Goal: Transaction & Acquisition: Purchase product/service

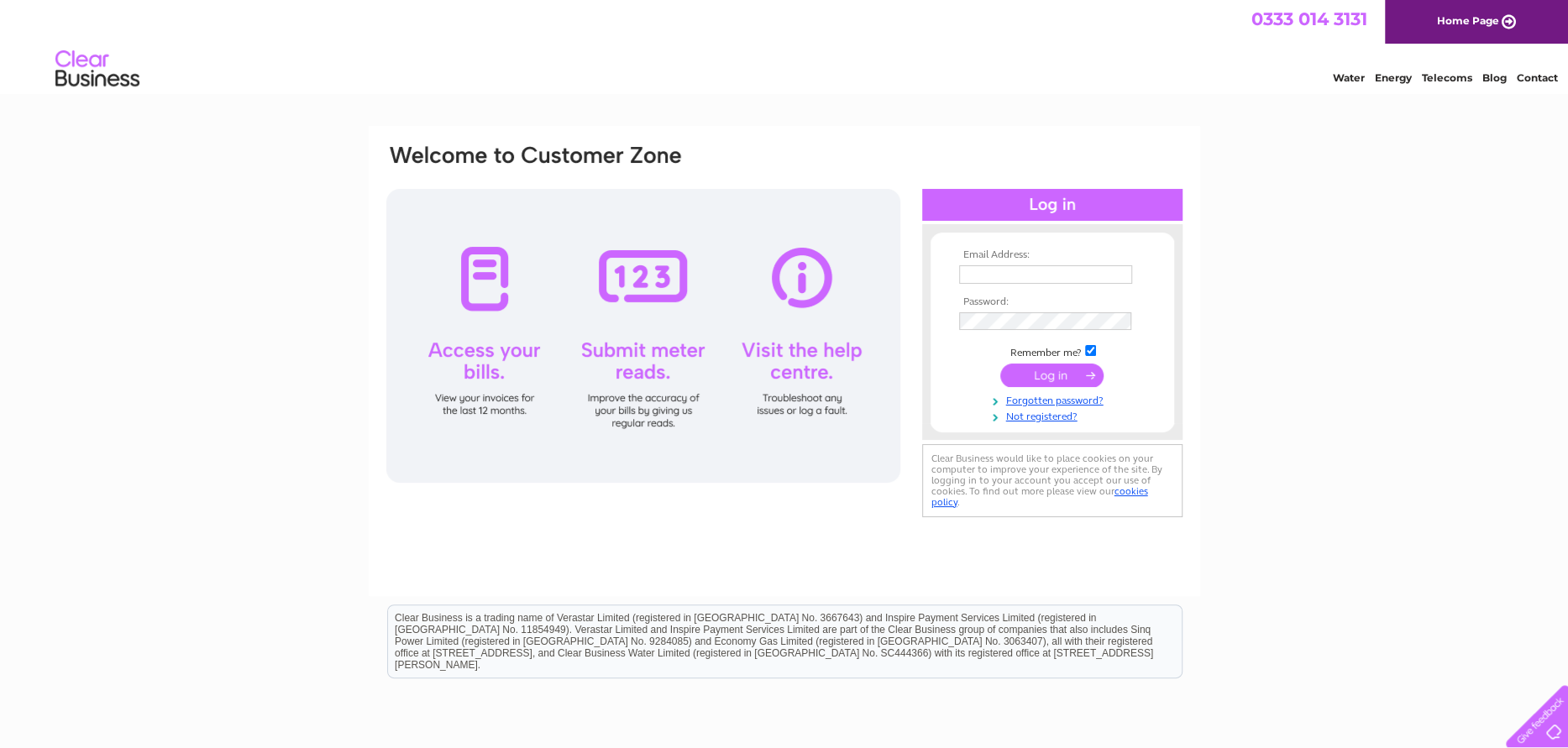
type input "[PERSON_NAME][DOMAIN_NAME][EMAIL_ADDRESS][PERSON_NAME][DOMAIN_NAME]"
click at [1050, 370] on input "submit" at bounding box center [1051, 375] width 103 height 24
click at [1051, 373] on input "submit" at bounding box center [1051, 375] width 103 height 24
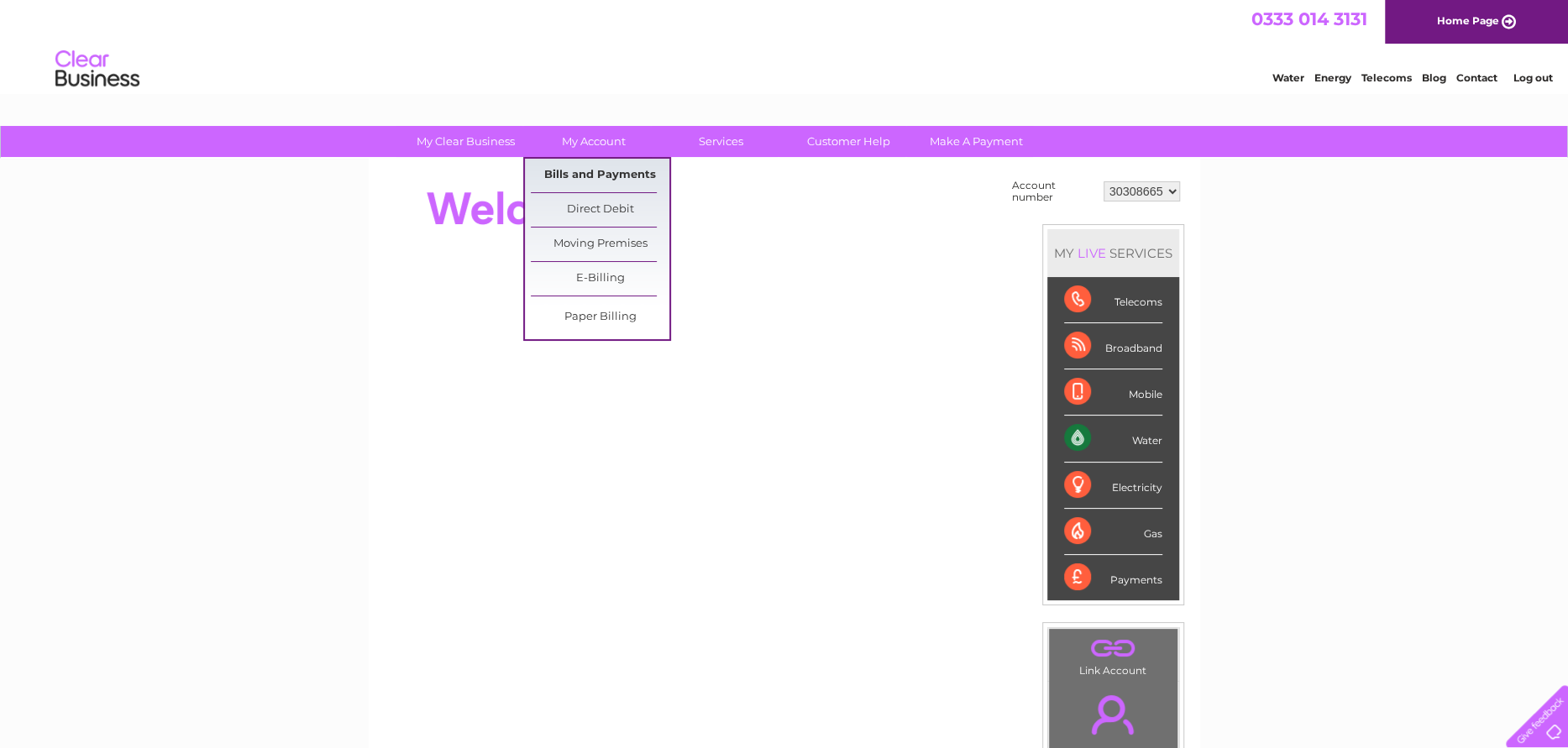
click at [633, 173] on link "Bills and Payments" at bounding box center [600, 175] width 139 height 34
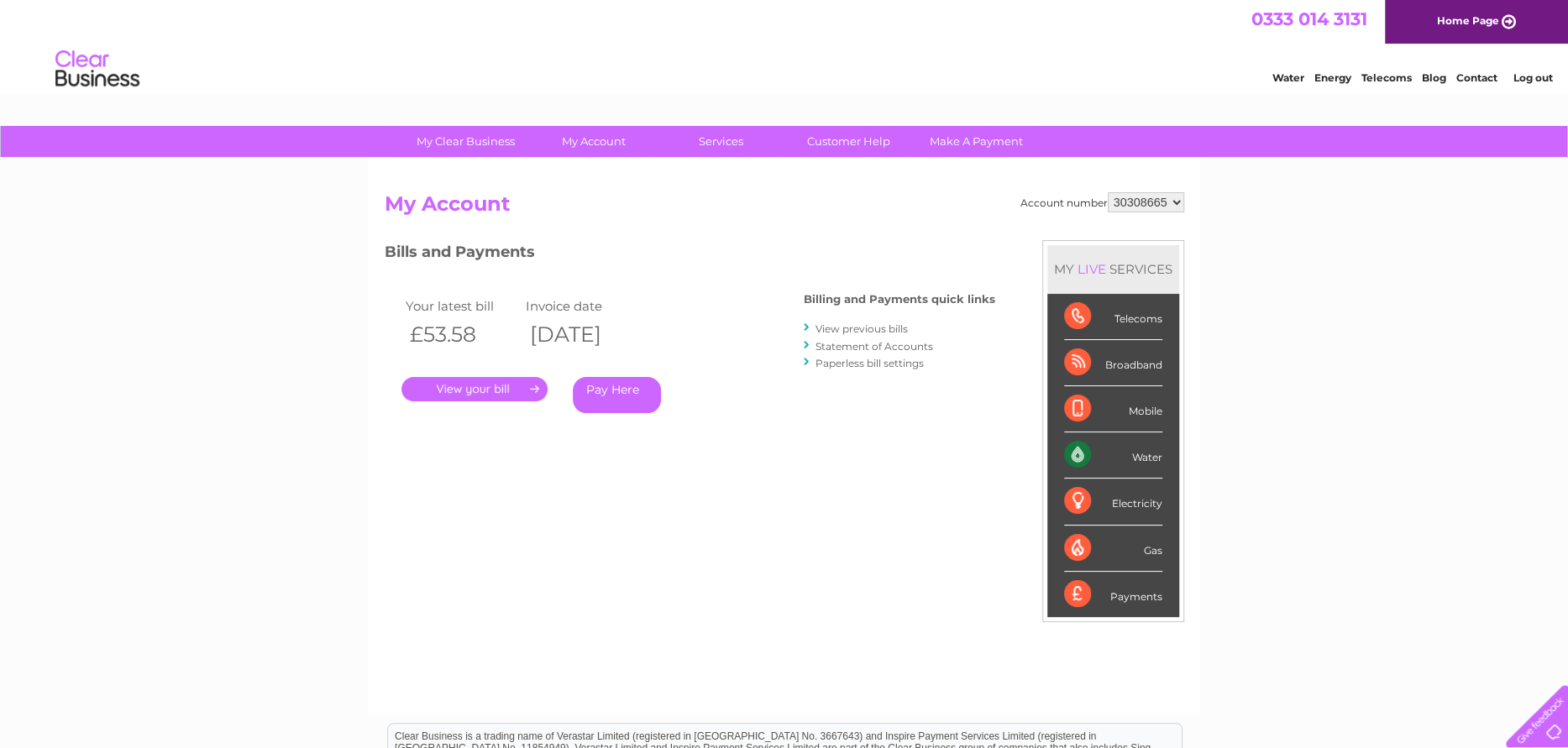
click at [1304, 658] on div "My Clear Business Login Details My Details My Preferences Link Account My Accou…" at bounding box center [784, 564] width 1568 height 876
click at [498, 388] on link "." at bounding box center [475, 389] width 146 height 25
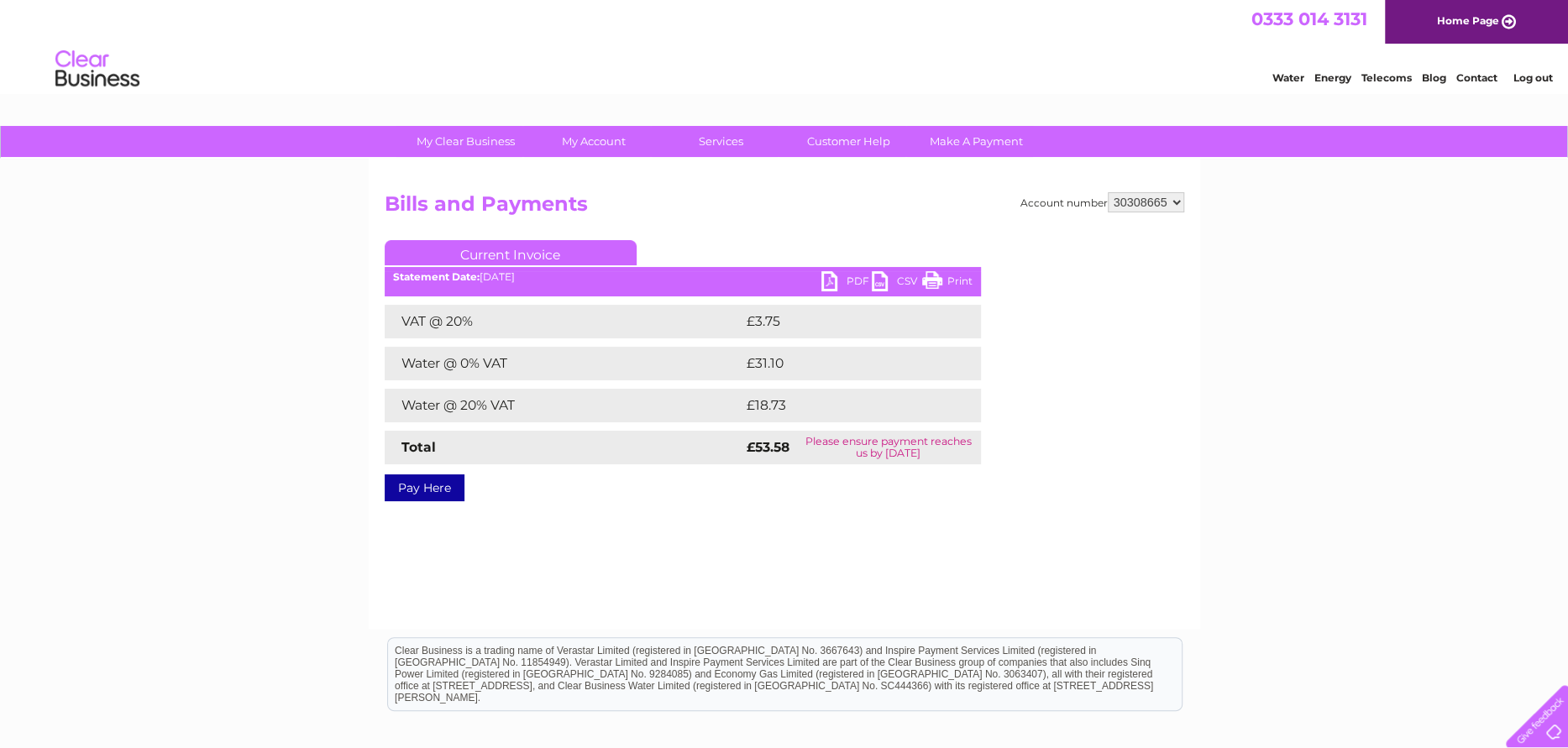
click at [849, 276] on link "PDF" at bounding box center [846, 283] width 50 height 25
click at [434, 480] on link "Pay Here" at bounding box center [424, 488] width 79 height 26
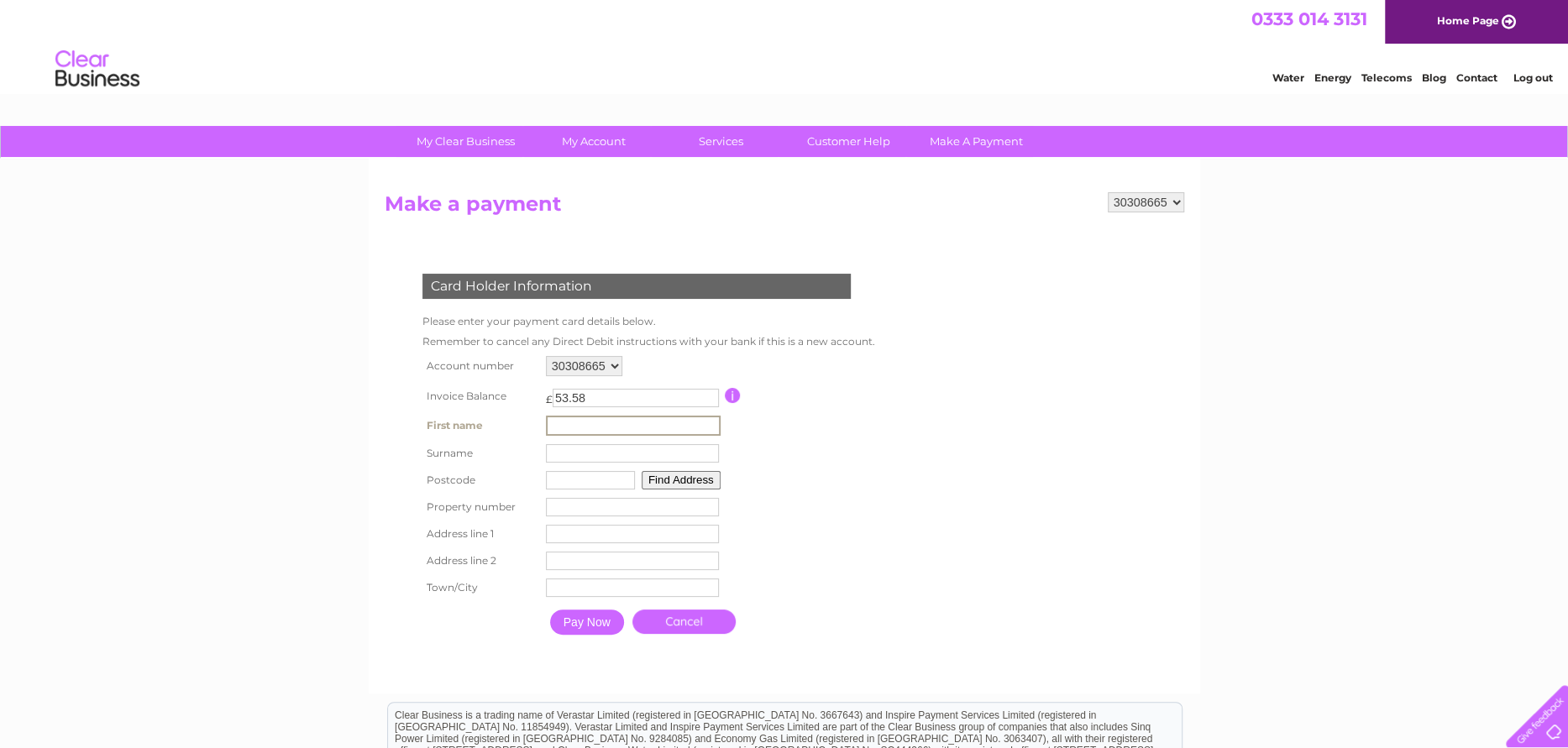
click at [609, 424] on input "text" at bounding box center [633, 426] width 174 height 20
type input "Hannah"
click at [591, 452] on input "text" at bounding box center [633, 453] width 174 height 20
type input "Hutchings"
click at [675, 475] on button "Find Address" at bounding box center [681, 480] width 79 height 18
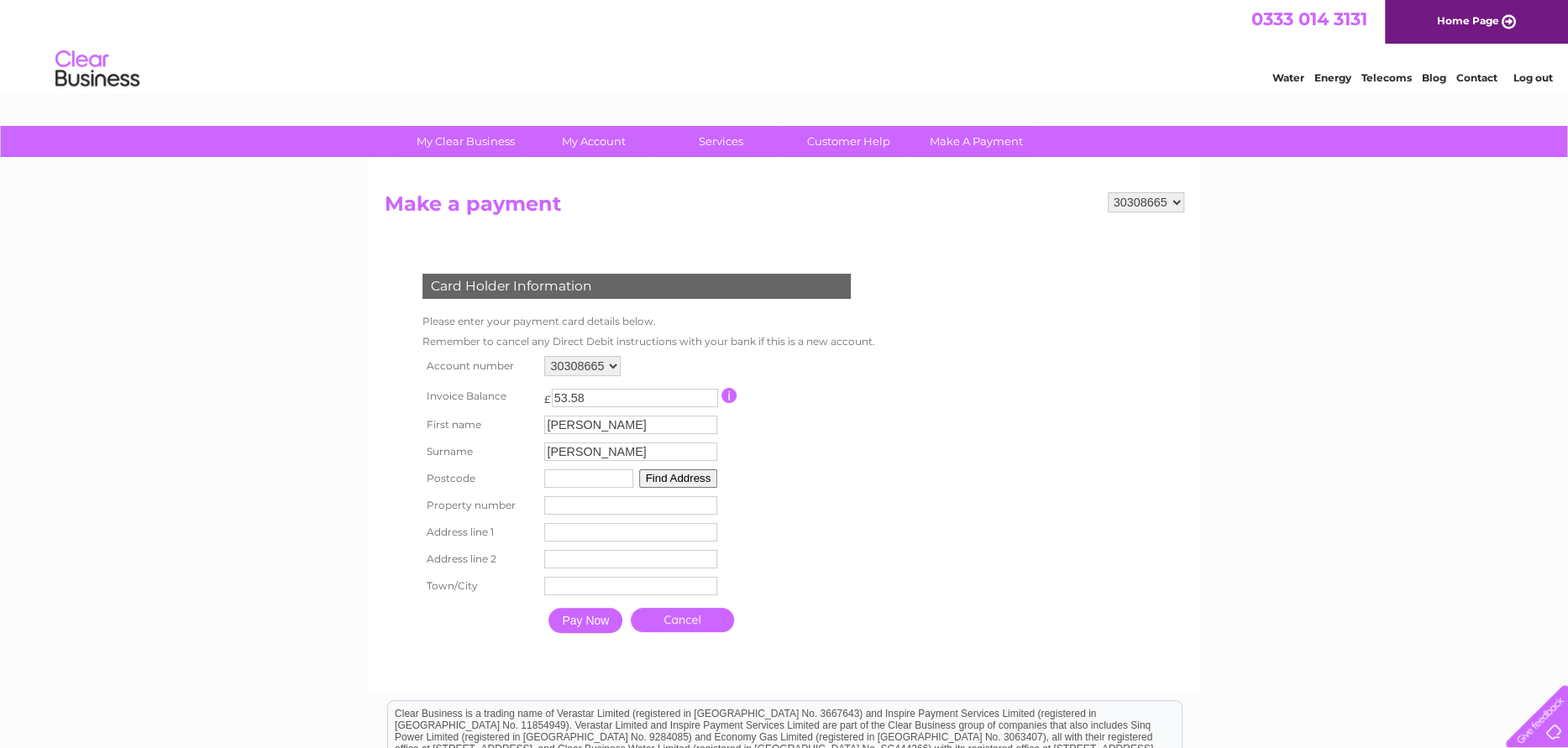
click at [602, 478] on input "text" at bounding box center [588, 479] width 89 height 18
type input "DG11 1ET"
click at [668, 476] on button "Find Address" at bounding box center [679, 479] width 79 height 18
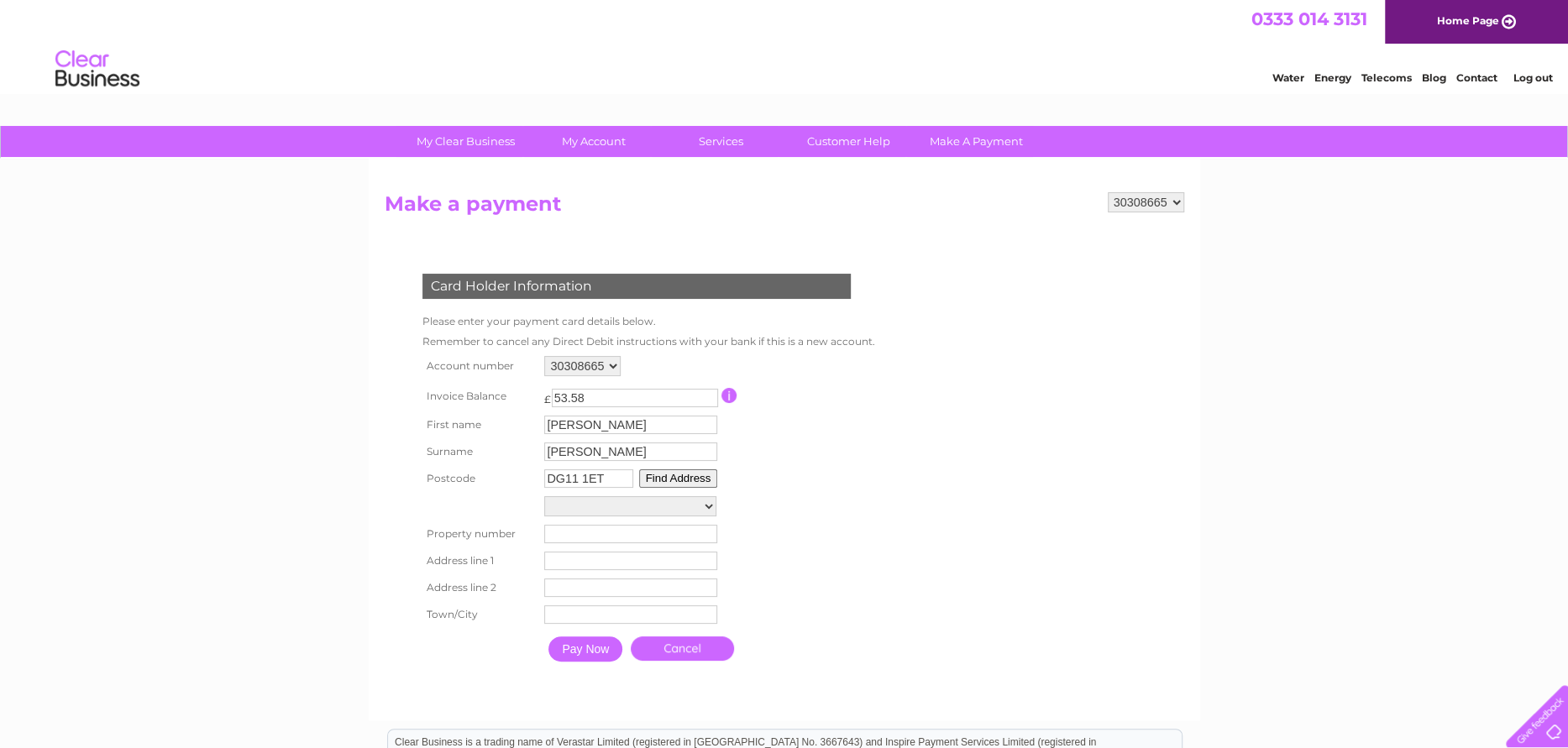
click at [698, 502] on select "Beechwood Cottage Hazelbank Riggheads Farm Carevisions Group, Riggheads Farm Ro…" at bounding box center [630, 507] width 173 height 20
select select ",,,Lockerbie"
click at [544, 497] on select "Beechwood Cottage Hazelbank Riggheads Farm Carevisions Group, Riggheads Farm Ro…" at bounding box center [630, 508] width 173 height 22
type input "Lockerbie"
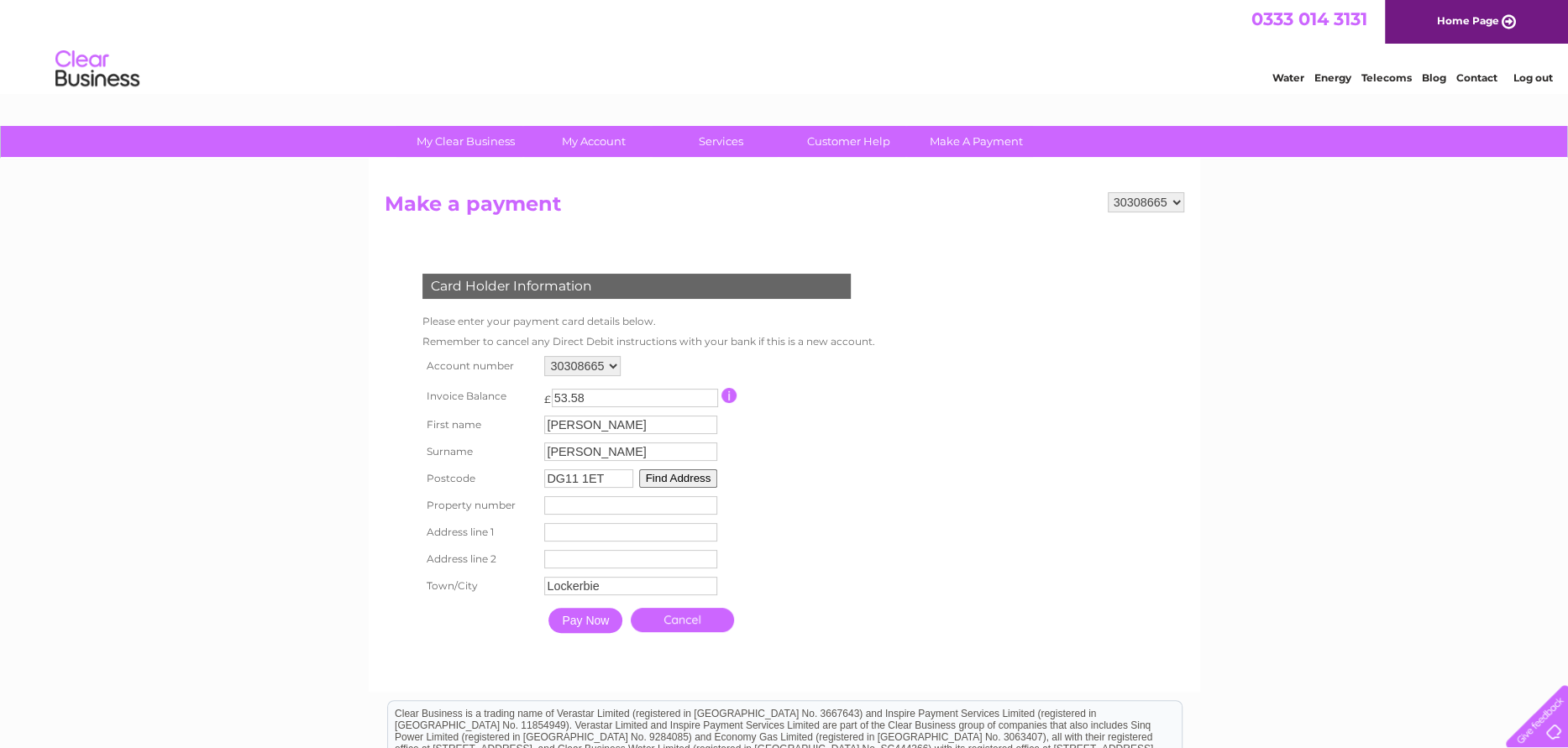
click at [607, 497] on input "number" at bounding box center [630, 506] width 173 height 18
type input "-1"
click at [710, 507] on input "-1" at bounding box center [630, 506] width 173 height 18
click at [605, 534] on input "text" at bounding box center [633, 533] width 174 height 20
type input "Beechwood Cottage"
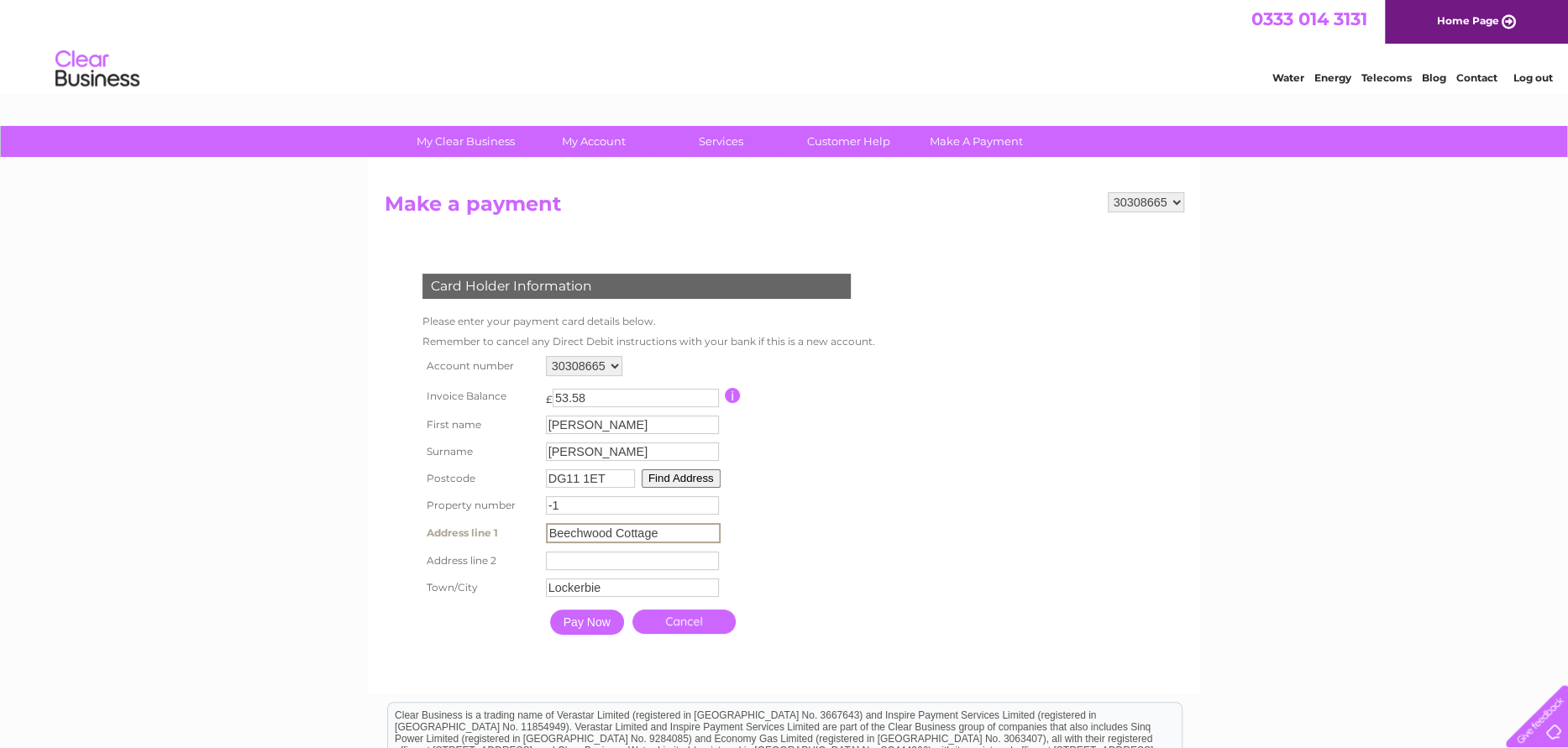
click at [648, 559] on input "text" at bounding box center [632, 561] width 173 height 18
type input "Johnstonebridge"
click at [591, 616] on input "Pay Now" at bounding box center [586, 623] width 74 height 26
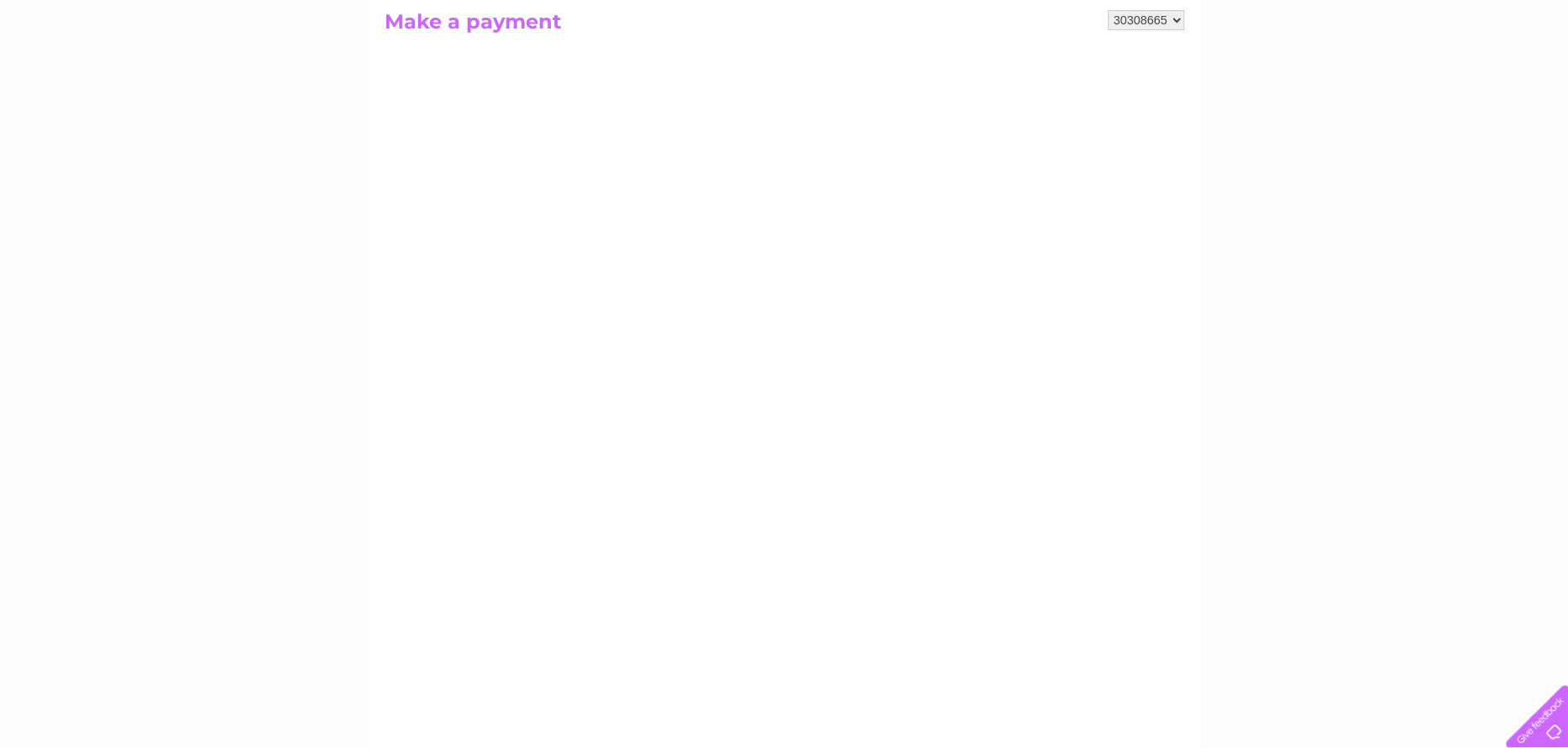
scroll to position [168, 0]
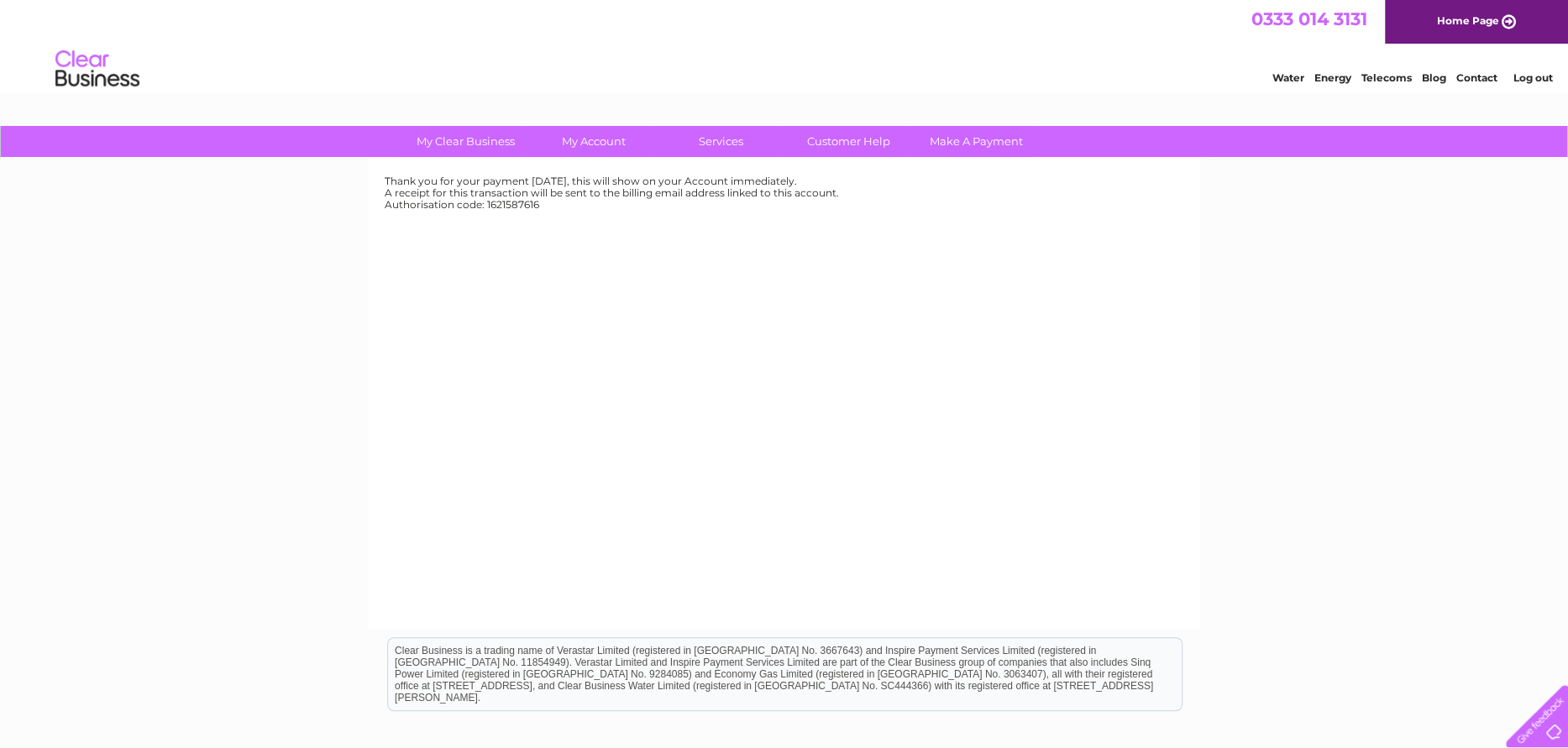
click at [1532, 76] on link "Log out" at bounding box center [1531, 78] width 39 height 13
